Goal: Information Seeking & Learning: Learn about a topic

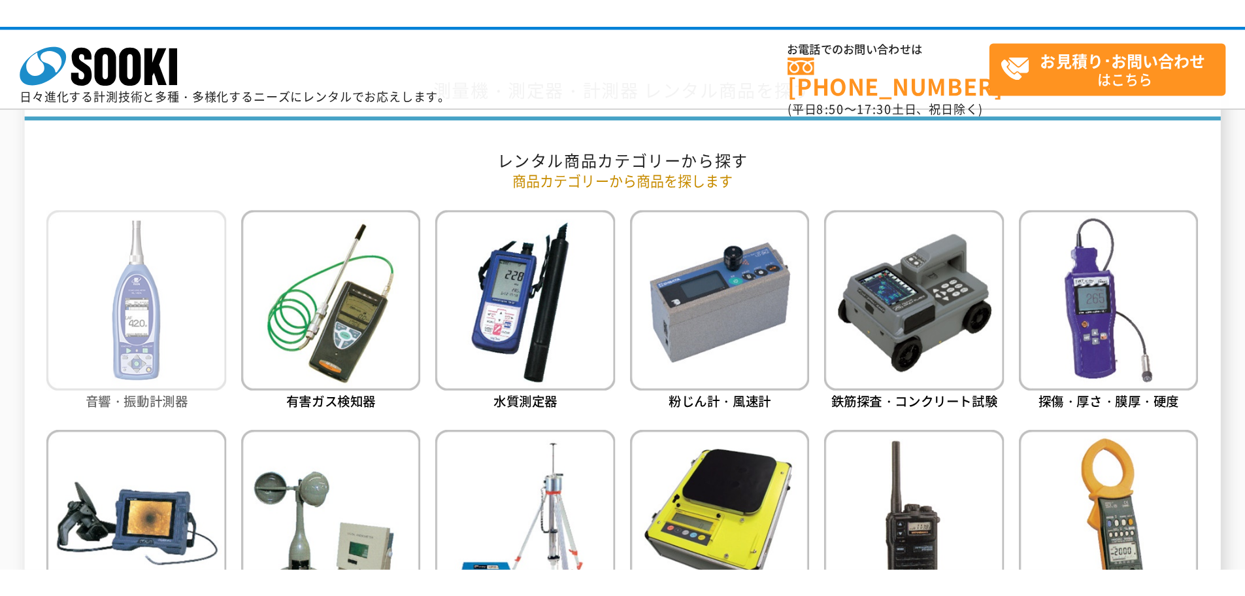
scroll to position [588, 0]
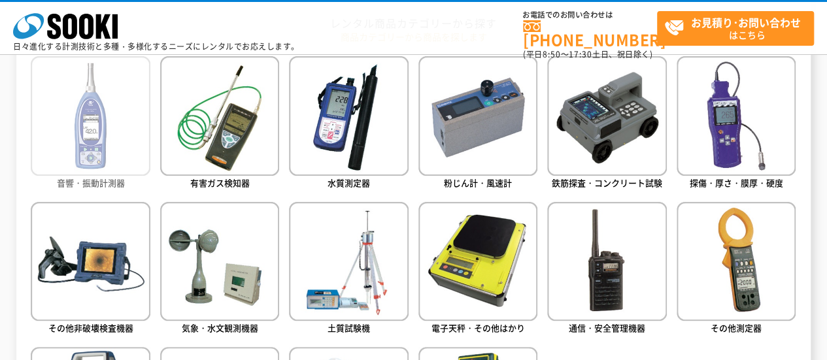
drag, startPoint x: 104, startPoint y: 140, endPoint x: 111, endPoint y: 137, distance: 7.9
click at [105, 139] on img at bounding box center [90, 115] width 119 height 119
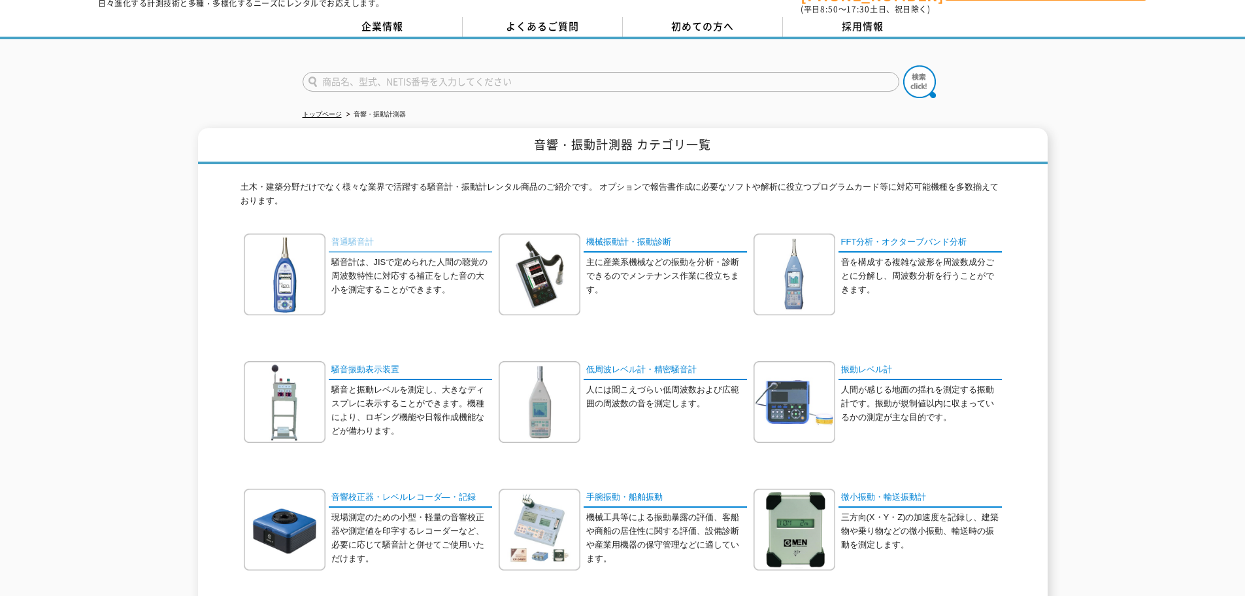
scroll to position [65, 0]
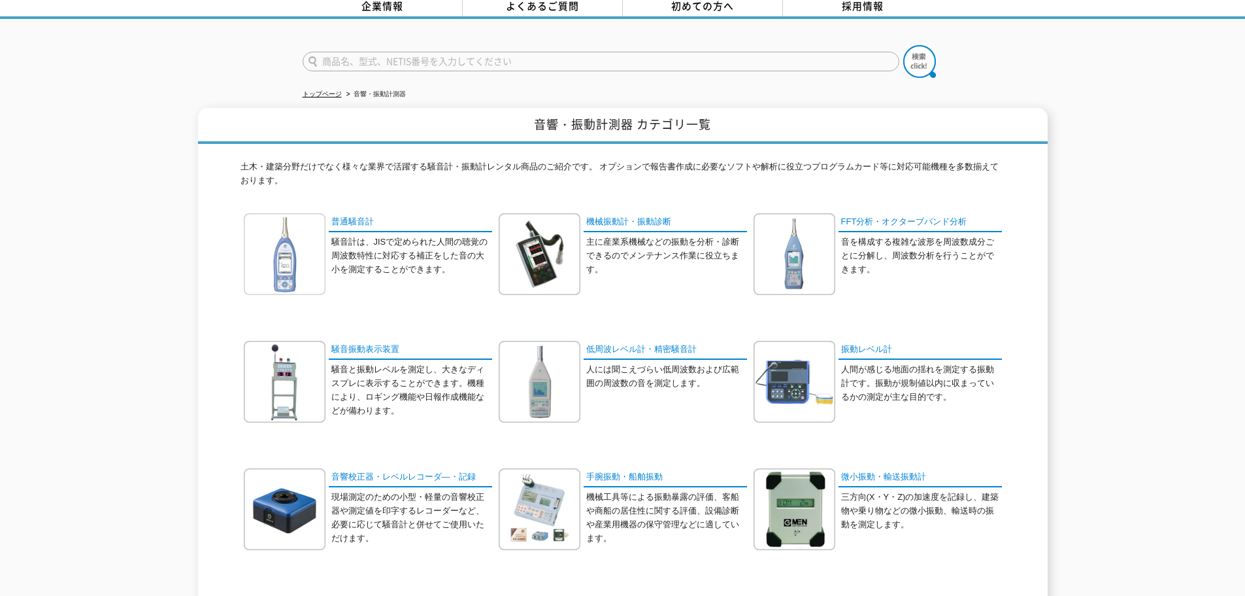
click at [302, 263] on img at bounding box center [285, 254] width 82 height 82
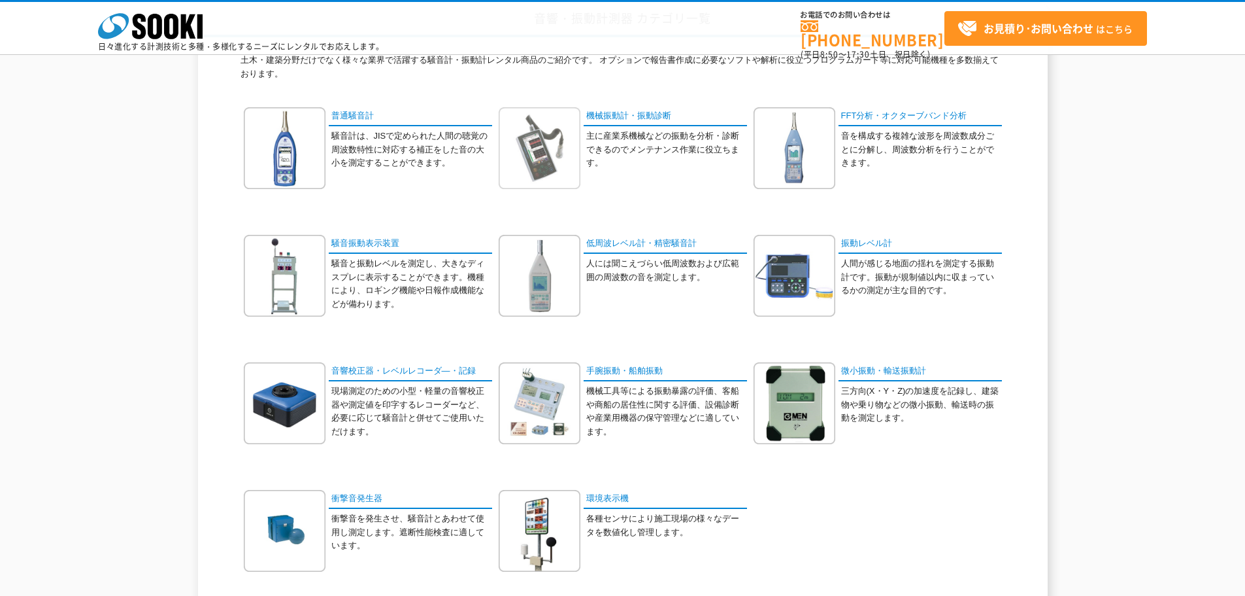
scroll to position [131, 0]
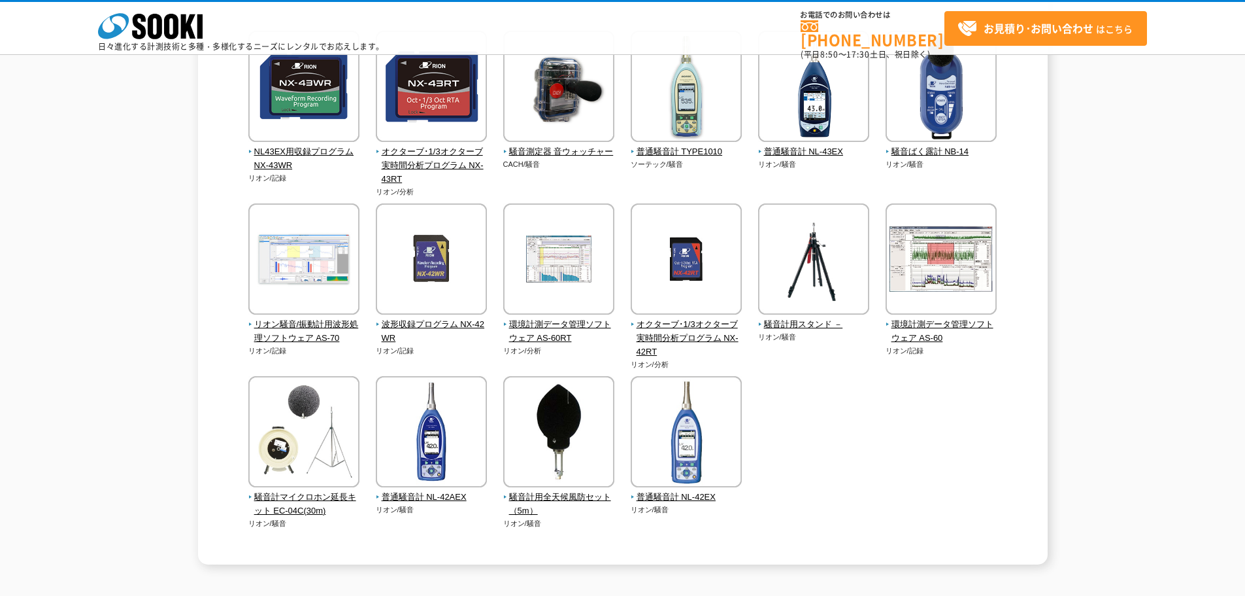
scroll to position [196, 0]
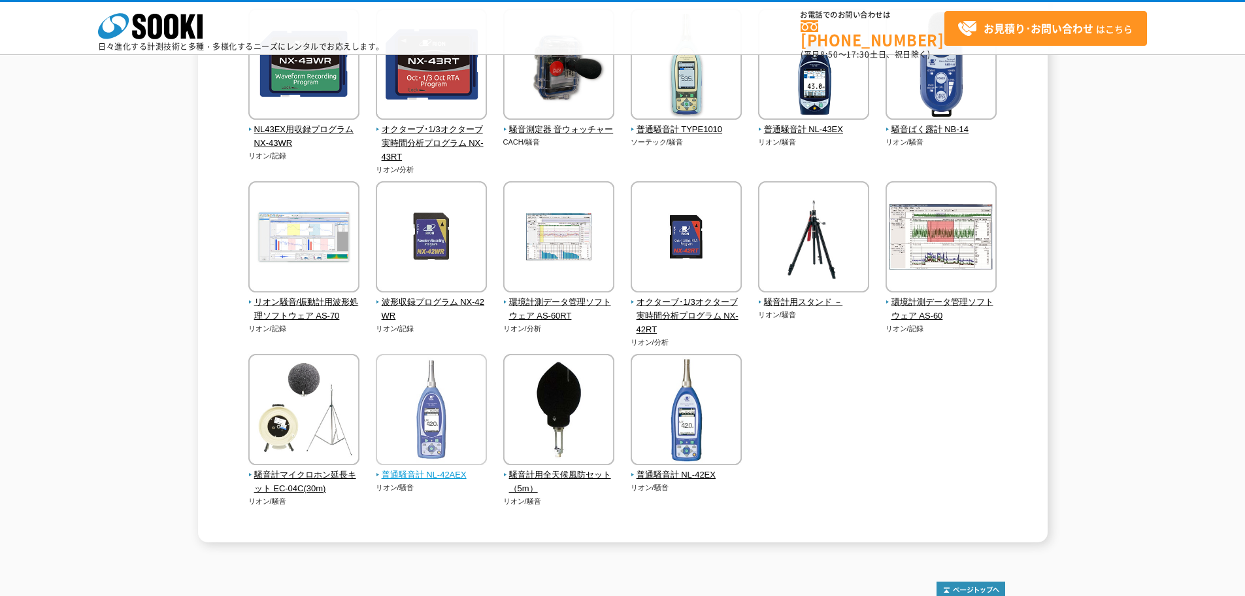
click at [439, 477] on span "普通騒音計 NL-42AEX" at bounding box center [432, 475] width 112 height 14
click at [687, 475] on span "普通騒音計 NL-42EX" at bounding box center [687, 475] width 112 height 14
click at [448, 416] on img at bounding box center [431, 411] width 111 height 114
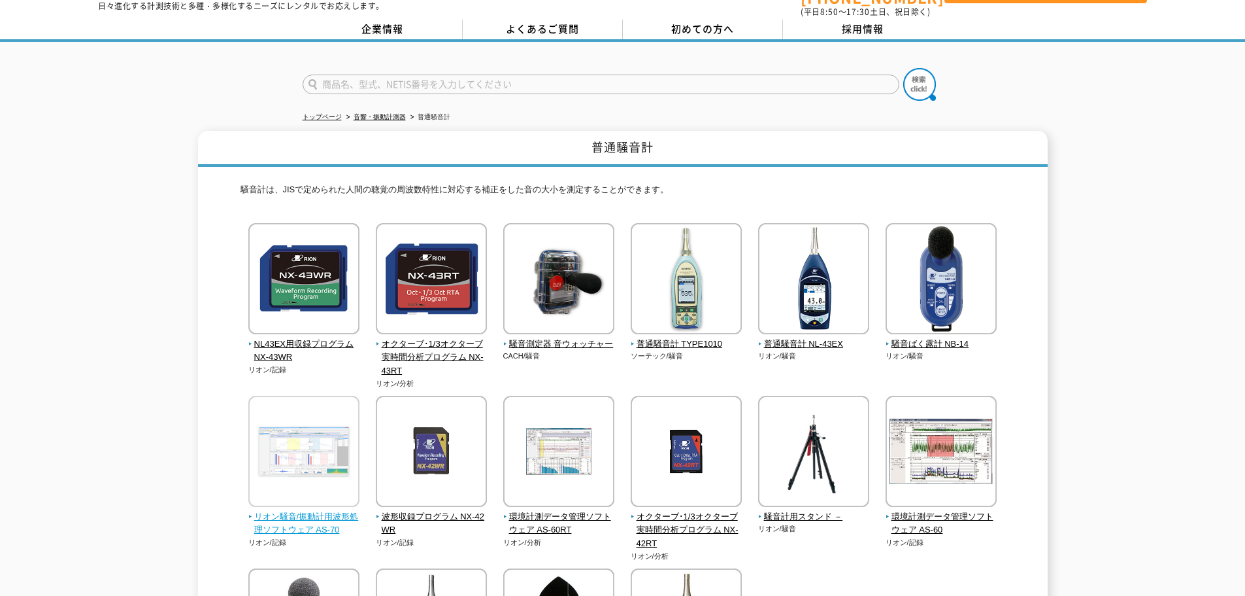
scroll to position [65, 0]
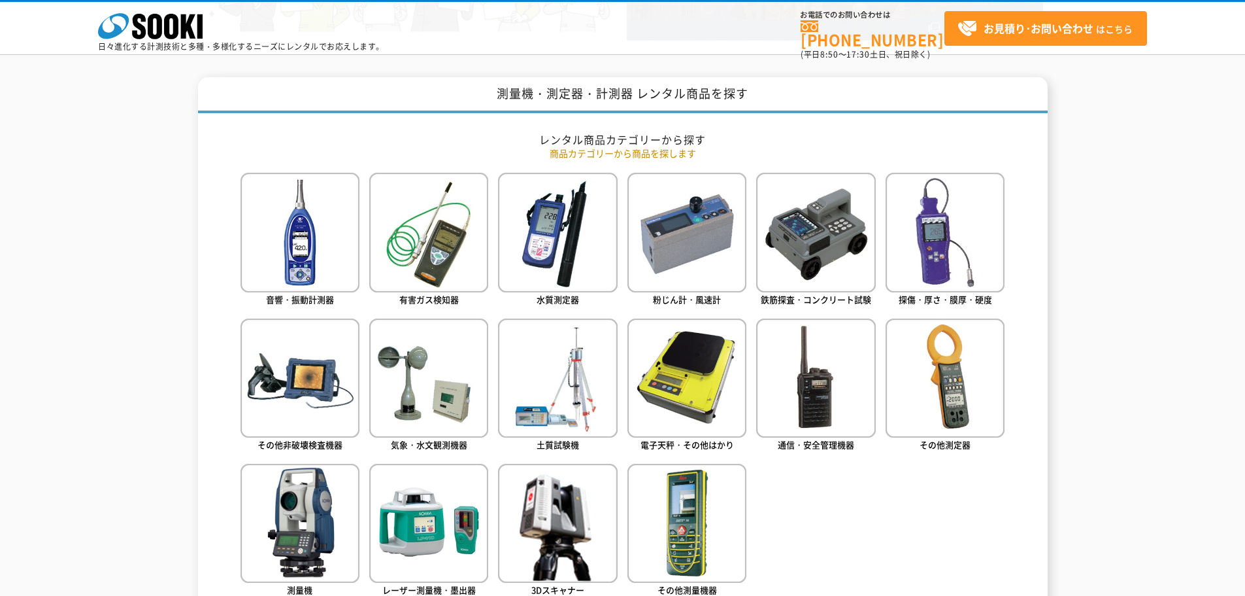
scroll to position [523, 0]
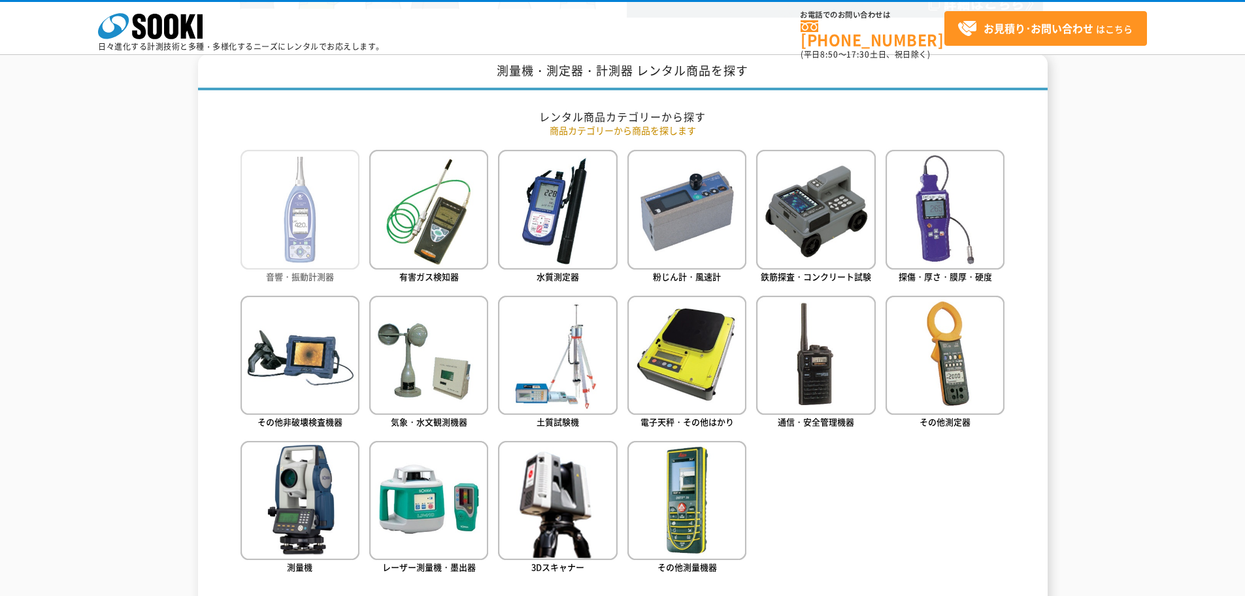
click at [312, 215] on img at bounding box center [300, 209] width 119 height 119
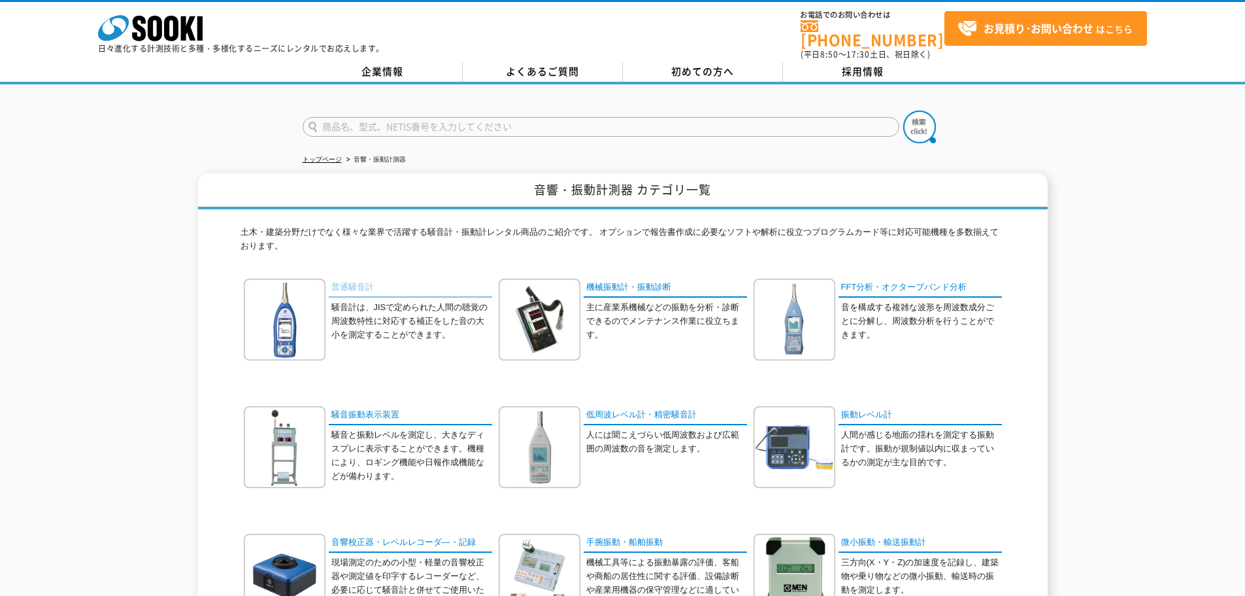
click at [358, 281] on link "普通騒音計" at bounding box center [410, 288] width 163 height 19
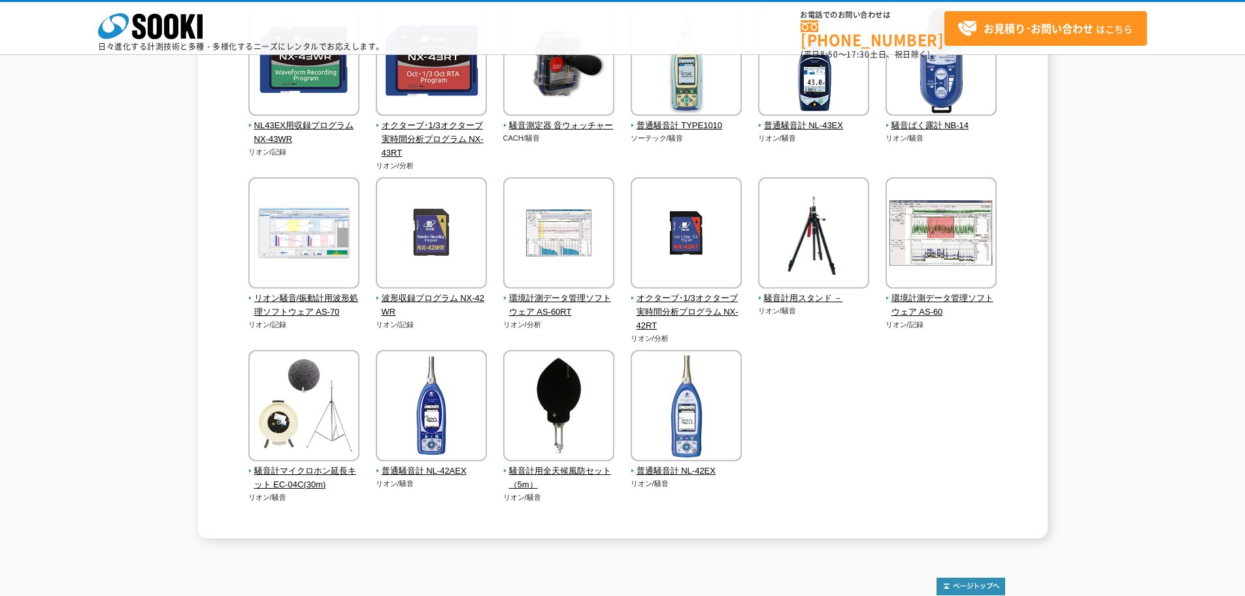
scroll to position [262, 0]
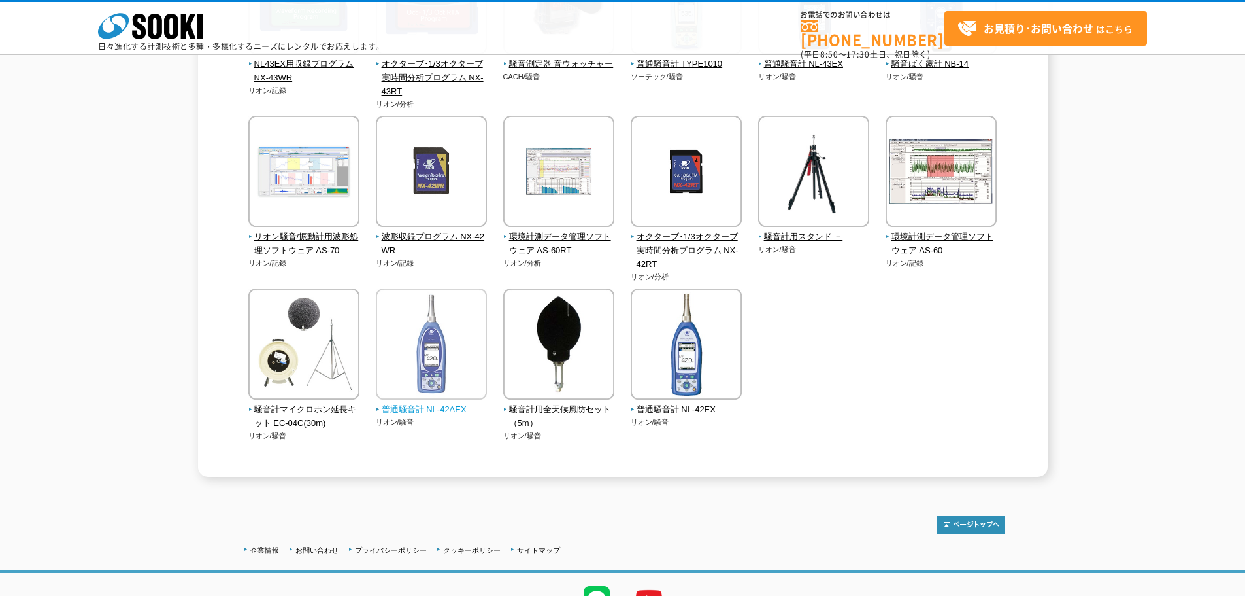
click at [420, 406] on span "普通騒音計 NL-42AEX" at bounding box center [432, 410] width 112 height 14
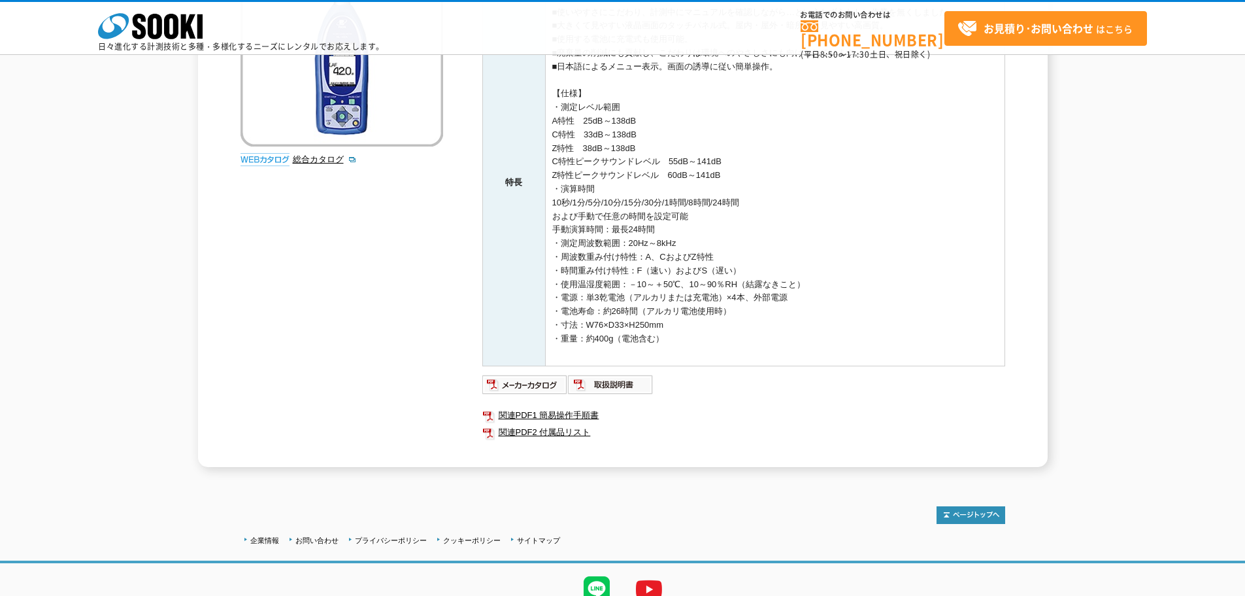
scroll to position [262, 0]
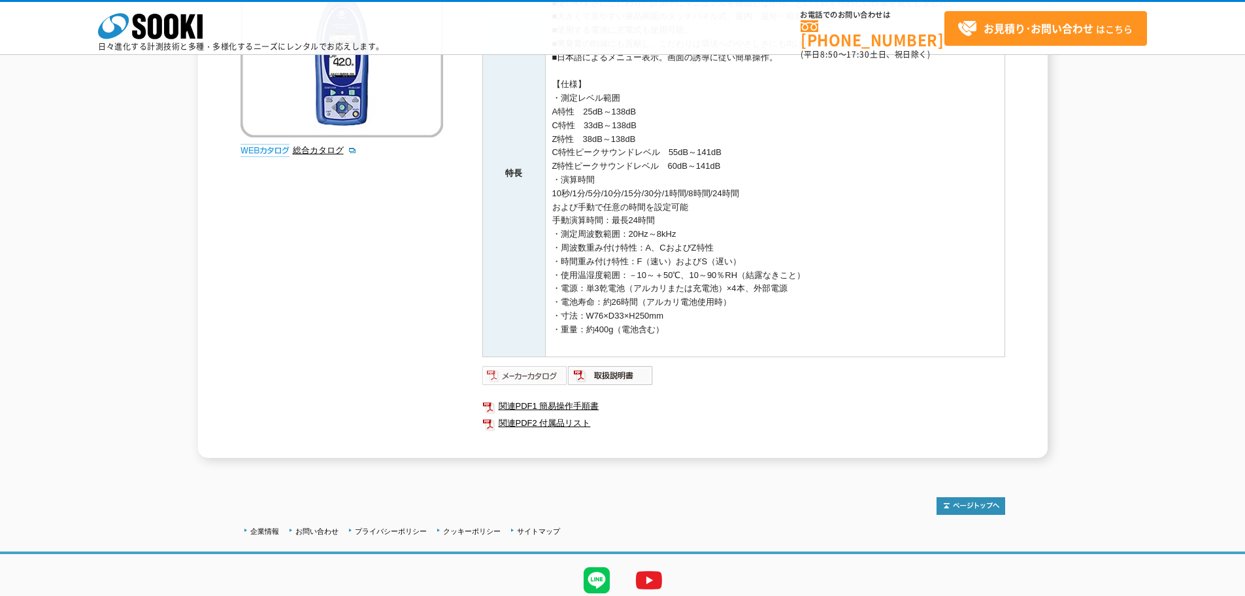
click at [538, 376] on img at bounding box center [525, 375] width 86 height 21
